Goal: Task Accomplishment & Management: Manage account settings

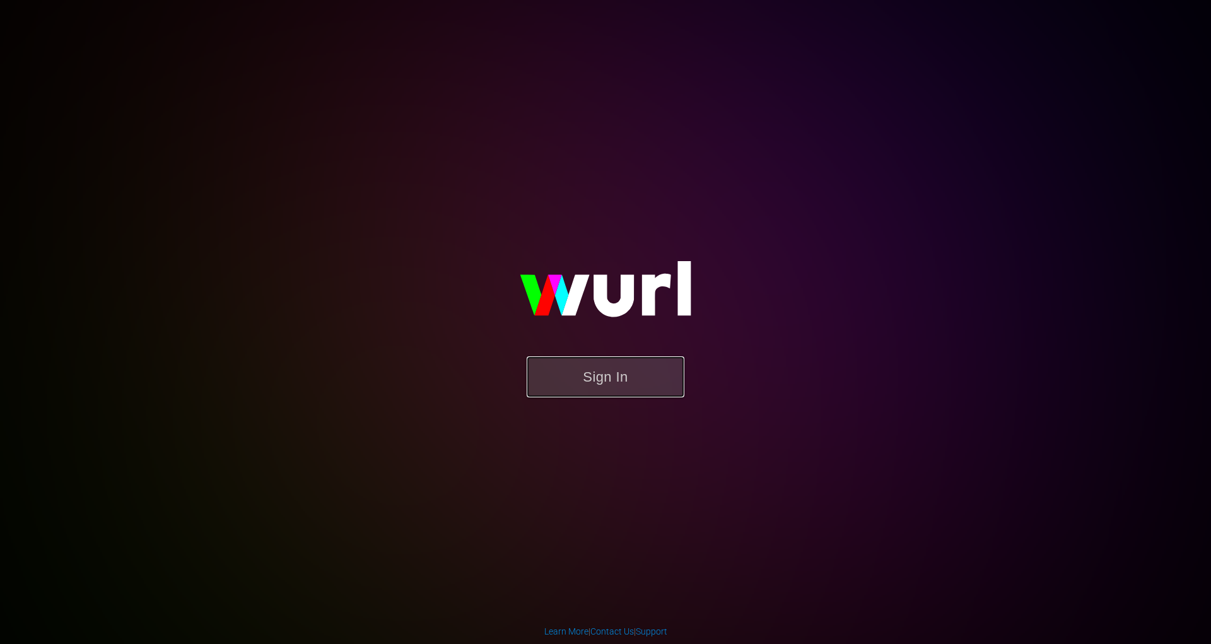
click at [581, 384] on button "Sign In" at bounding box center [606, 376] width 158 height 41
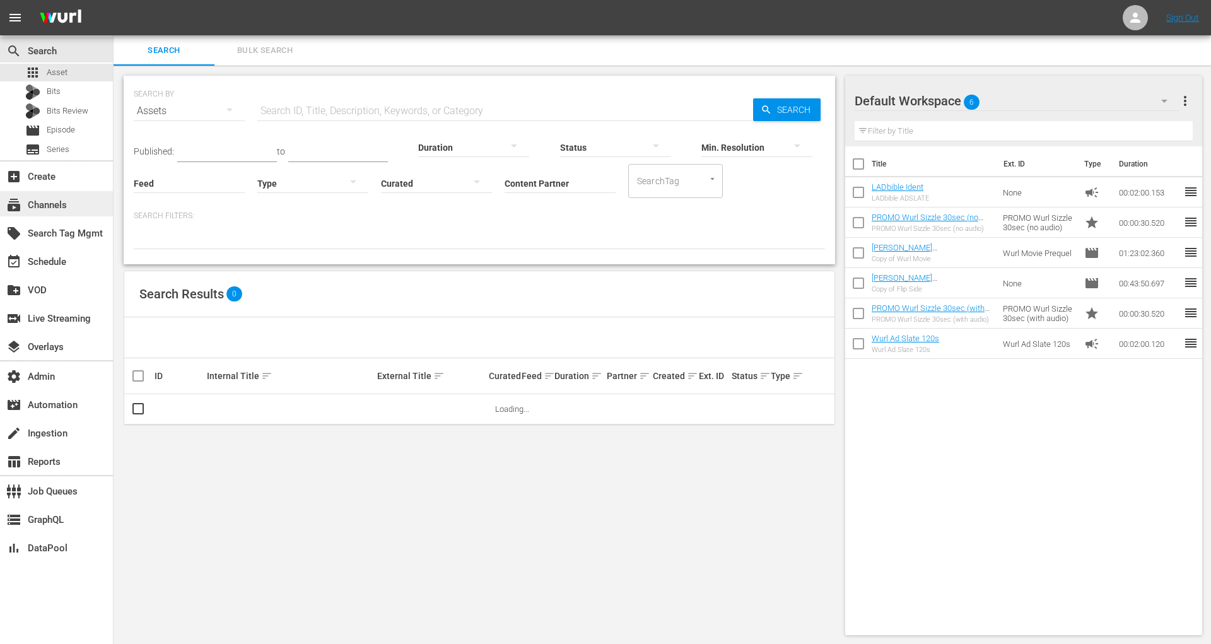
click at [76, 204] on div "subscriptions Channels" at bounding box center [56, 203] width 113 height 25
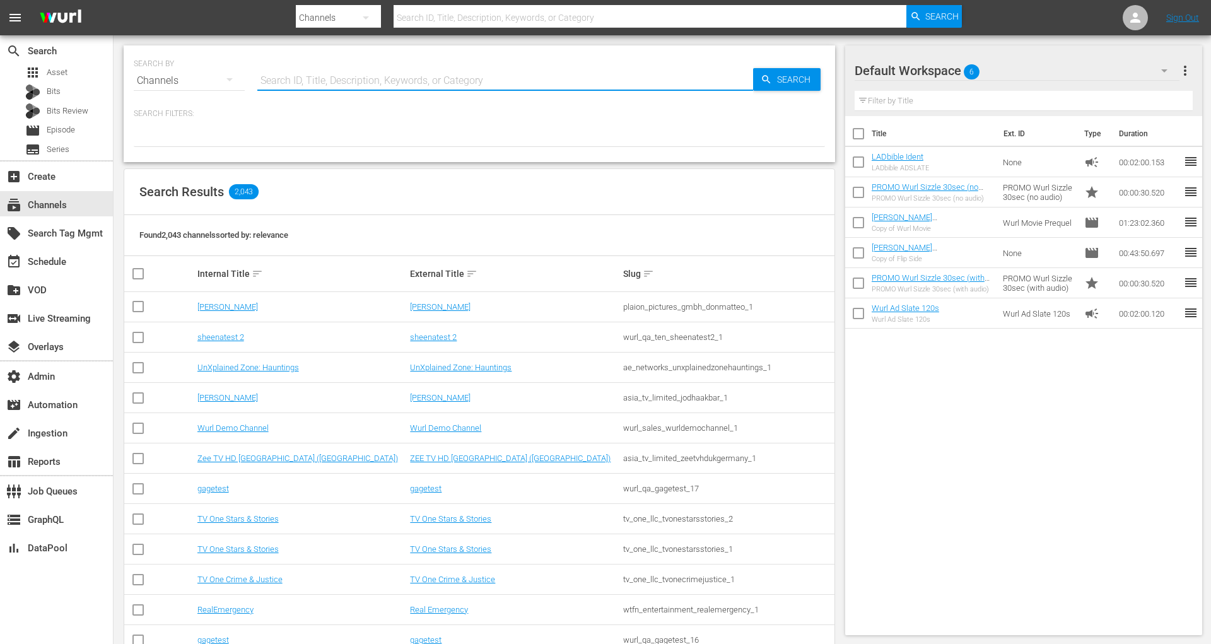
click at [360, 82] on input "text" at bounding box center [505, 81] width 496 height 30
type input "upload"
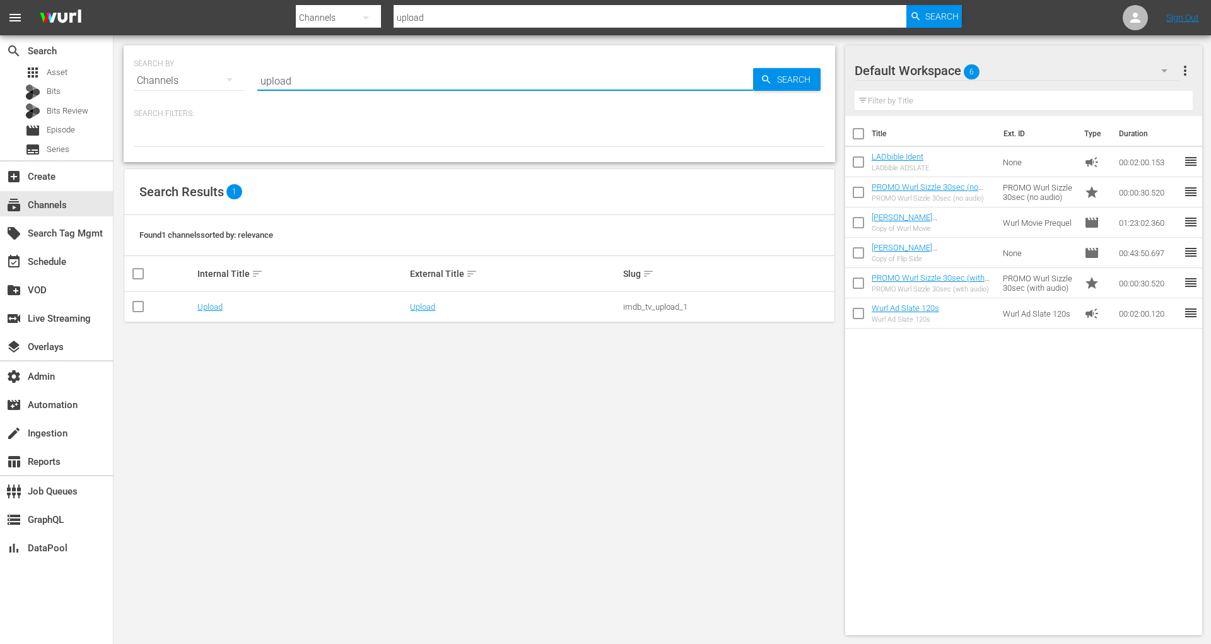
click at [640, 302] on div "imdb_tv_upload_1" at bounding box center [727, 306] width 209 height 9
copy div "imdb_tv_upload_1"
click at [421, 308] on link "Upload" at bounding box center [422, 306] width 25 height 9
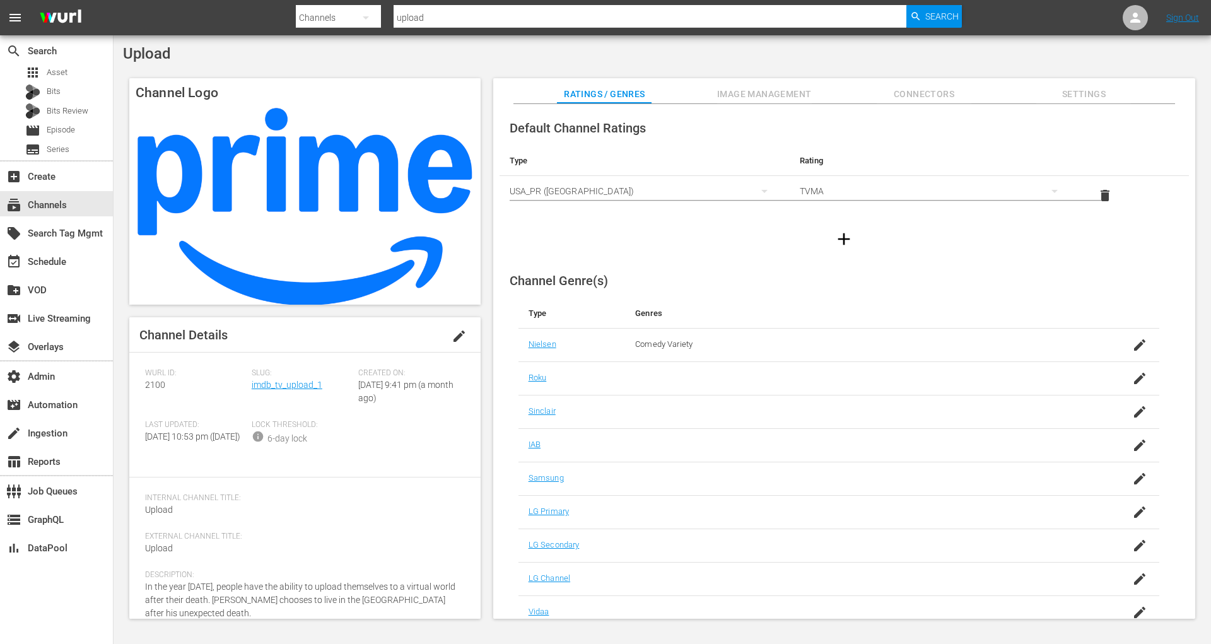
click at [1087, 88] on span "Settings" at bounding box center [1083, 94] width 95 height 16
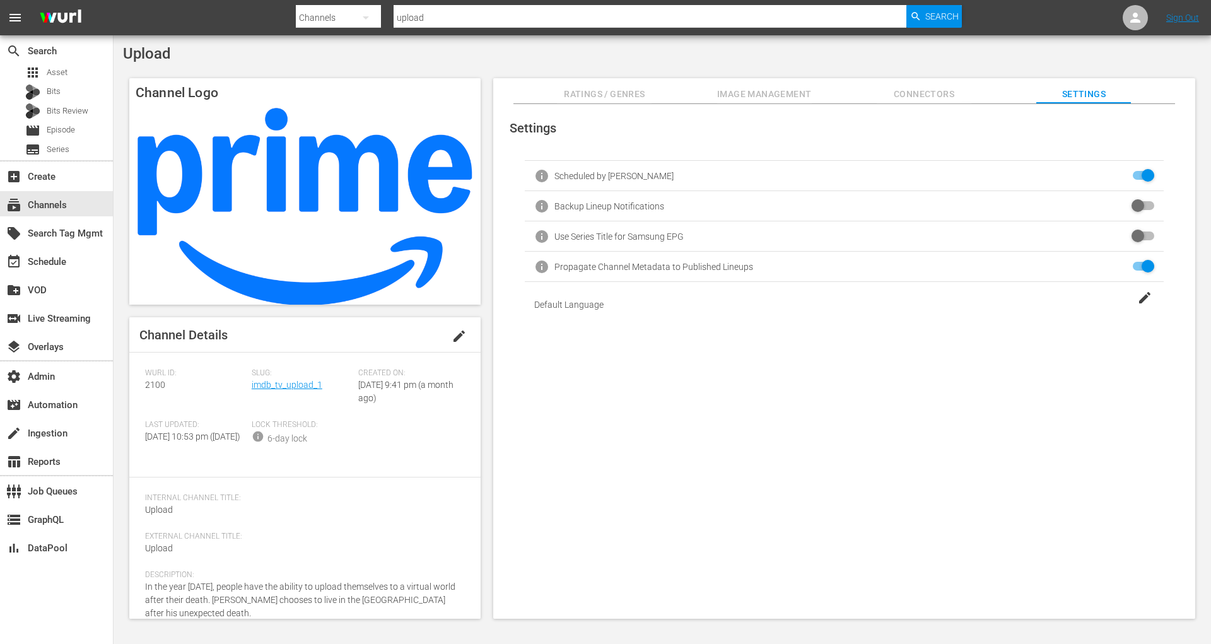
click at [1147, 201] on input "checkbox" at bounding box center [1141, 206] width 28 height 15
checkbox input "false"
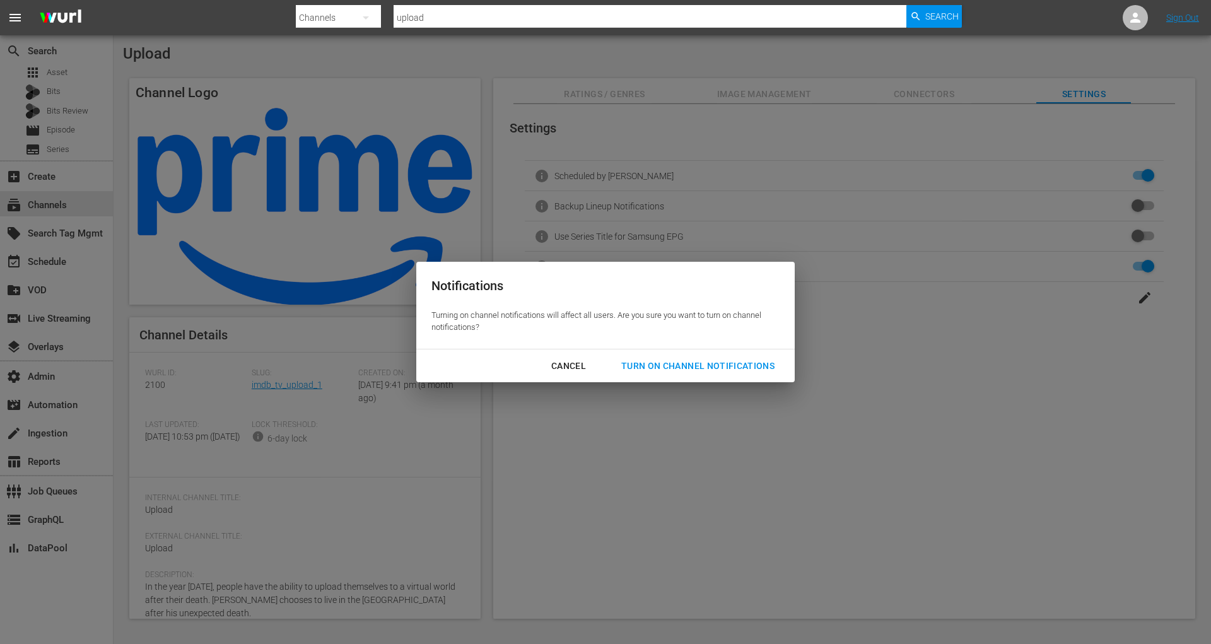
click at [741, 357] on button "Turn On Channel Notifications" at bounding box center [698, 365] width 184 height 23
